Goal: Navigation & Orientation: Find specific page/section

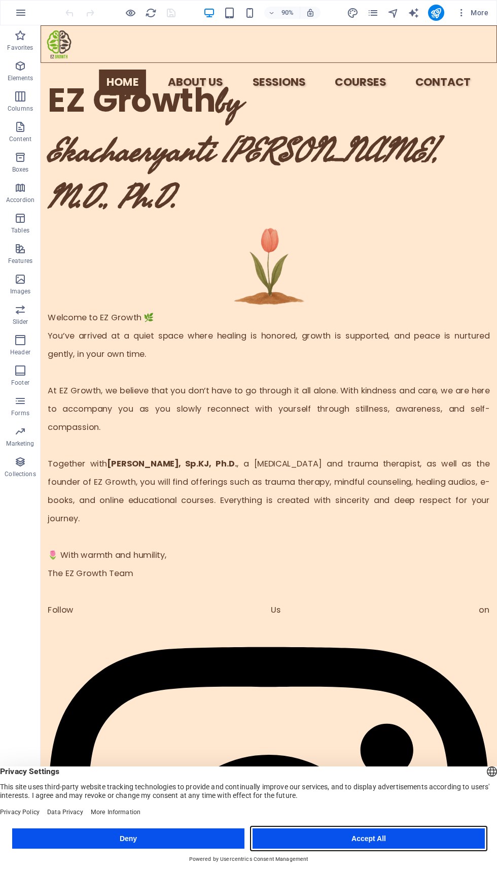
click at [418, 837] on button "Accept All" at bounding box center [369, 838] width 232 height 20
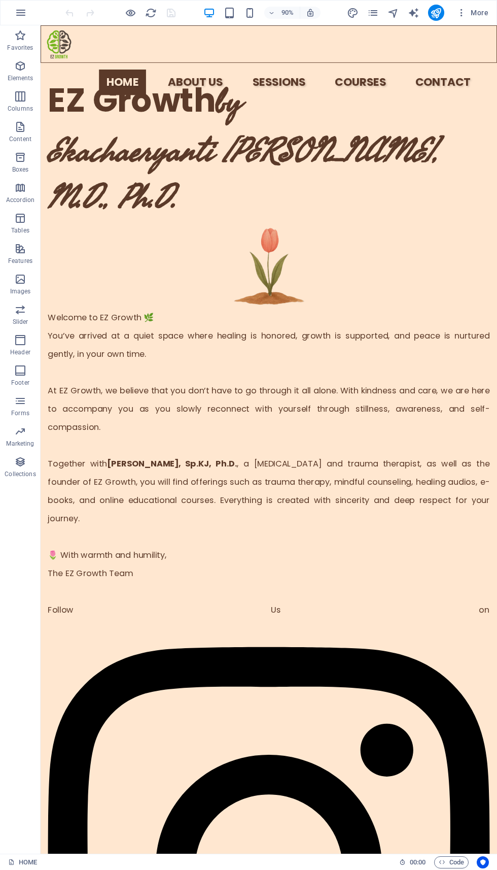
click at [212, 75] on nav "HOME ABOUT US RESEARCH SESSIONS [MEDICAL_DATA] COURSES RESOURCES CONTACT" at bounding box center [323, 89] width 434 height 28
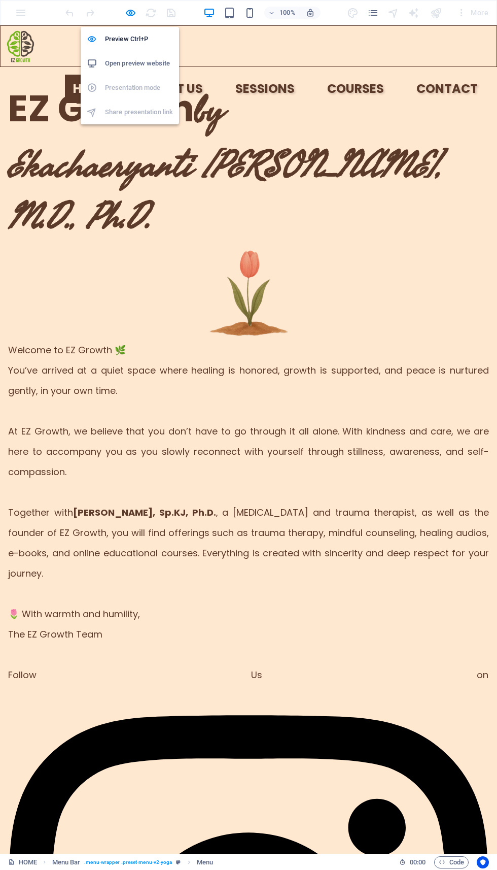
click at [456, 75] on link "CONTACT" at bounding box center [447, 89] width 78 height 28
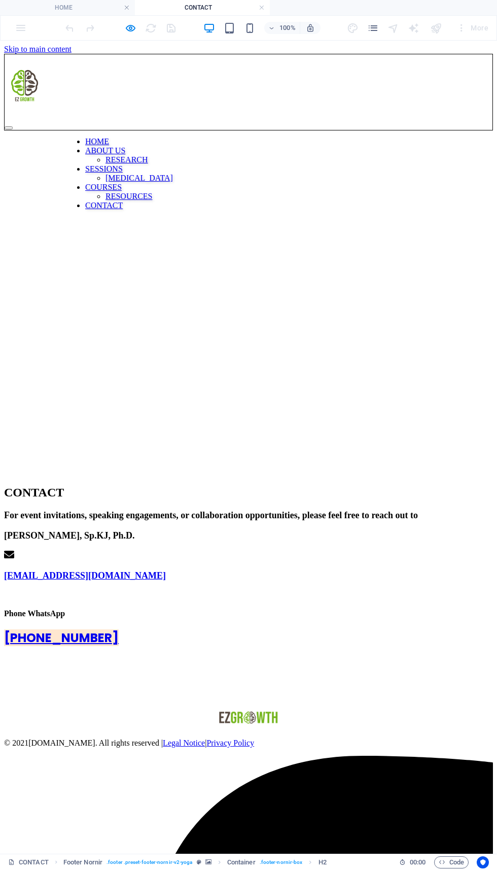
click at [182, 129] on nav "HOME ABOUT US RESEARCH SESSIONS [MEDICAL_DATA] COURSES RESOURCES CONTACT" at bounding box center [277, 173] width 424 height 89
click at [176, 129] on nav "HOME ABOUT US RESEARCH SESSIONS [MEDICAL_DATA] COURSES RESOURCES CONTACT" at bounding box center [277, 173] width 424 height 89
click at [168, 76] on div at bounding box center [249, 87] width 488 height 45
click at [181, 129] on nav "HOME ABOUT US RESEARCH SESSIONS [MEDICAL_DATA] COURSES RESOURCES CONTACT" at bounding box center [277, 173] width 424 height 89
click at [339, 129] on nav "HOME ABOUT US RESEARCH SESSIONS [MEDICAL_DATA] COURSES RESOURCES CONTACT" at bounding box center [277, 173] width 424 height 89
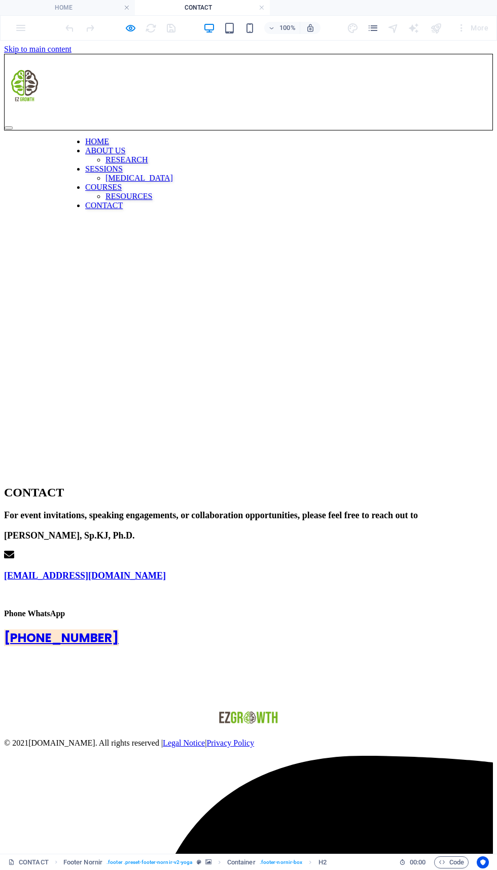
click at [374, 129] on nav "HOME ABOUT US RESEARCH SESSIONS [MEDICAL_DATA] COURSES RESOURCES CONTACT" at bounding box center [277, 173] width 424 height 89
click at [277, 77] on div at bounding box center [249, 87] width 488 height 45
click at [84, 129] on nav "HOME ABOUT US RESEARCH SESSIONS [MEDICAL_DATA] COURSES RESOURCES CONTACT" at bounding box center [277, 173] width 424 height 89
click at [473, 129] on nav "HOME ABOUT US RESEARCH SESSIONS [MEDICAL_DATA] COURSES RESOURCES CONTACT" at bounding box center [277, 173] width 424 height 89
click at [172, 129] on nav "HOME ABOUT US RESEARCH SESSIONS [MEDICAL_DATA] COURSES RESOURCES CONTACT" at bounding box center [277, 173] width 424 height 89
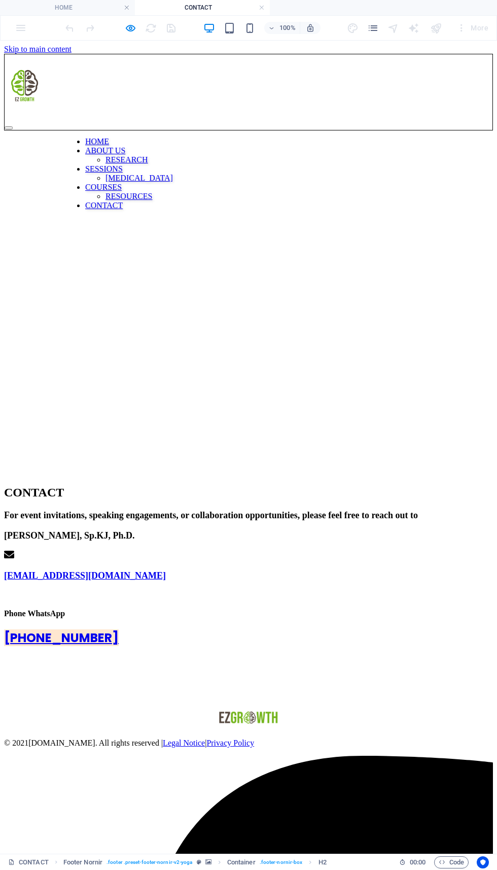
click at [91, 129] on nav "HOME ABOUT US RESEARCH SESSIONS [MEDICAL_DATA] COURSES RESOURCES CONTACT" at bounding box center [277, 173] width 424 height 89
click at [364, 129] on nav "HOME ABOUT US RESEARCH SESSIONS [MEDICAL_DATA] COURSES RESOURCES CONTACT" at bounding box center [277, 173] width 424 height 89
click at [128, 27] on icon "button" at bounding box center [131, 28] width 12 height 12
